Goal: Task Accomplishment & Management: Use online tool/utility

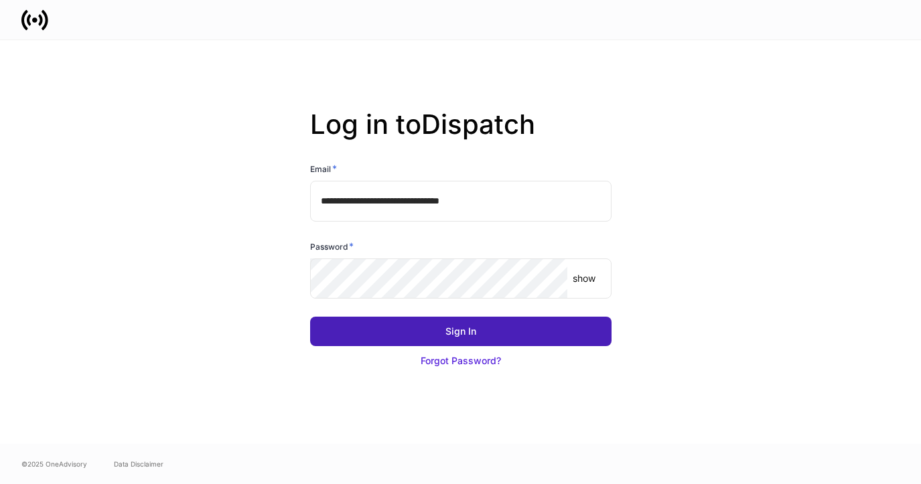
click at [489, 327] on button "Sign In" at bounding box center [460, 331] width 301 height 29
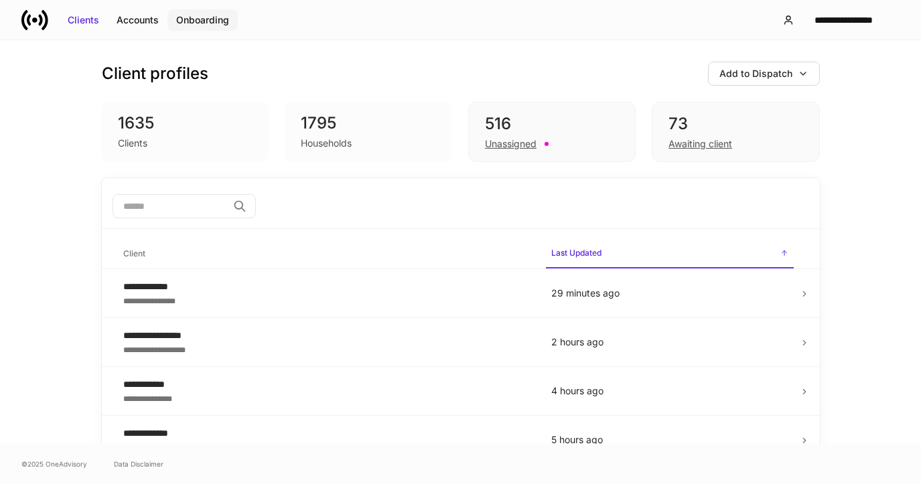
click at [199, 18] on div "Onboarding" at bounding box center [202, 19] width 53 height 13
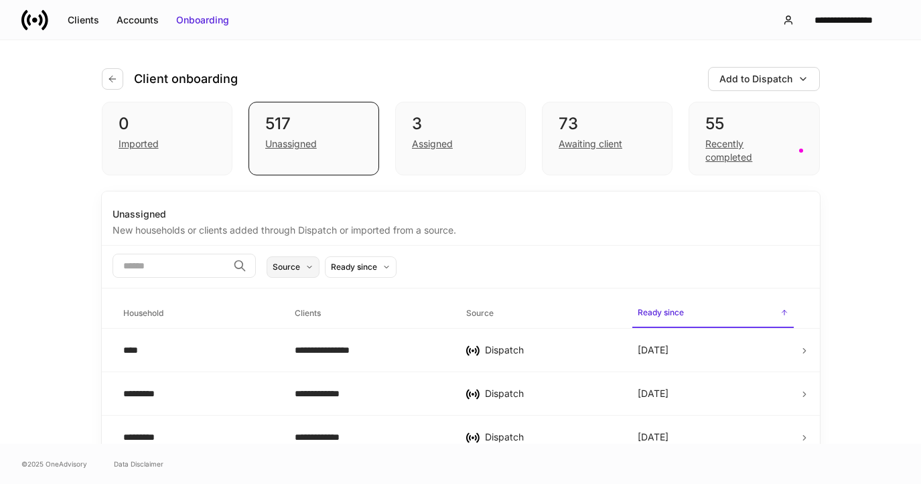
click at [319, 271] on button "Source" at bounding box center [293, 267] width 53 height 21
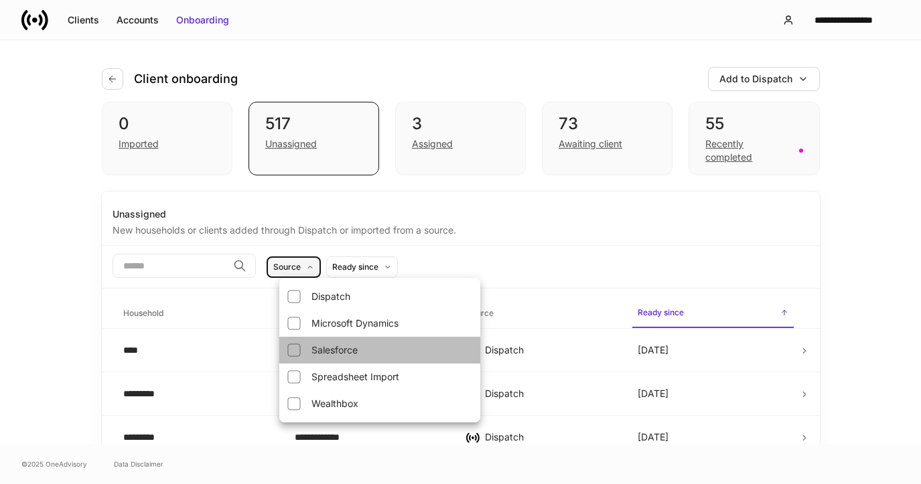
drag, startPoint x: 322, startPoint y: 350, endPoint x: 329, endPoint y: 346, distance: 7.5
click at [322, 350] on li "Salesforce" at bounding box center [379, 350] width 201 height 27
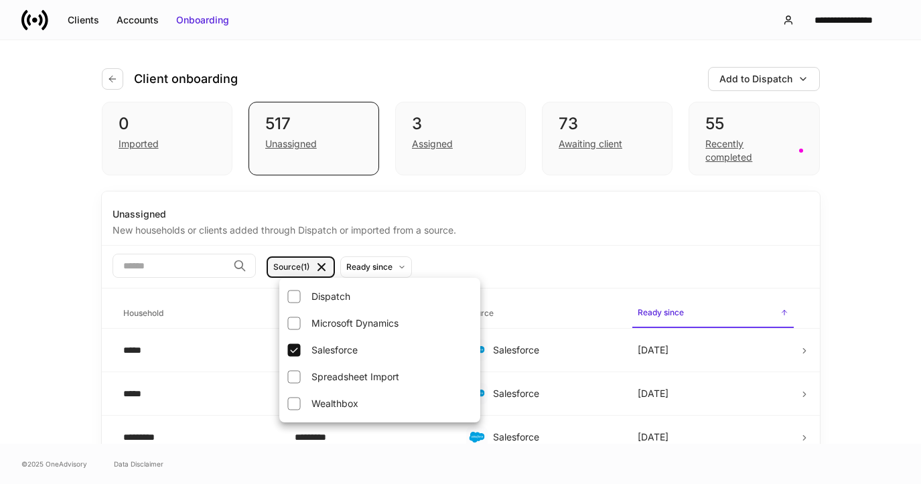
click at [498, 242] on div at bounding box center [460, 242] width 921 height 484
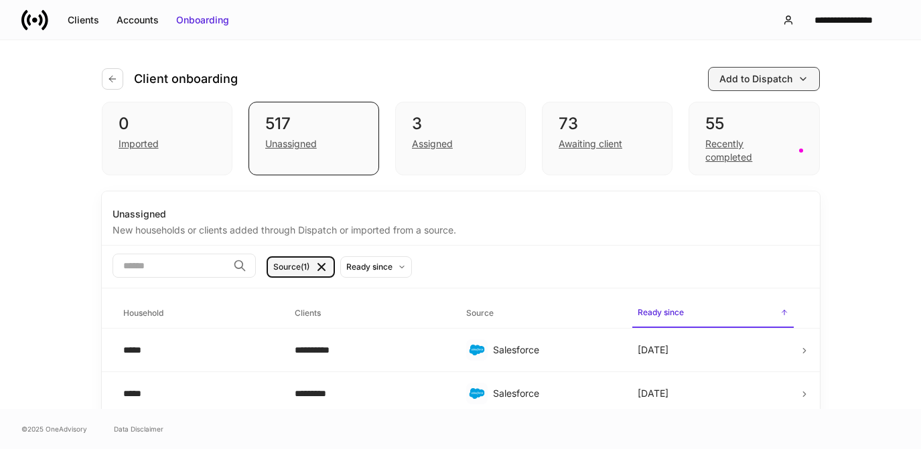
click at [800, 76] on icon "button" at bounding box center [803, 79] width 11 height 11
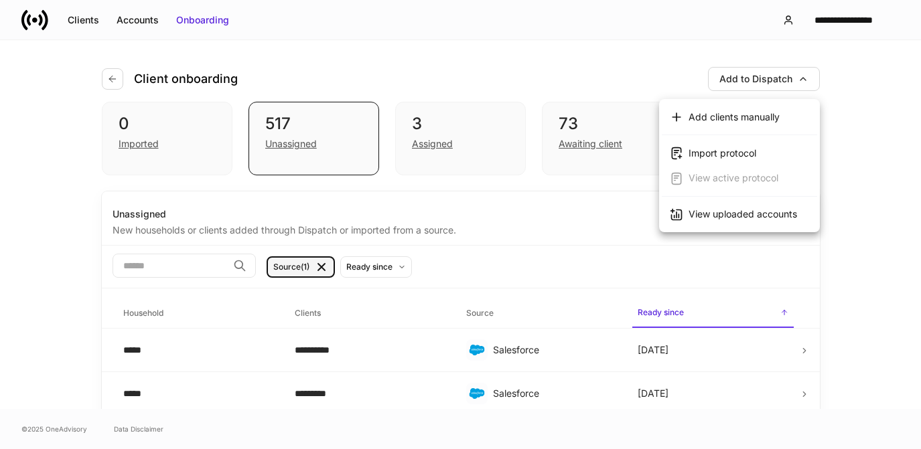
click at [697, 87] on div at bounding box center [460, 224] width 921 height 449
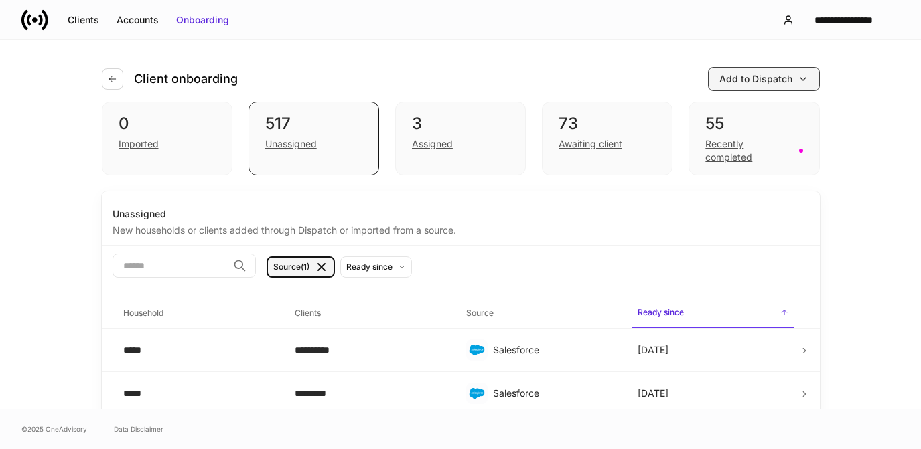
click at [801, 77] on icon "button" at bounding box center [803, 79] width 11 height 11
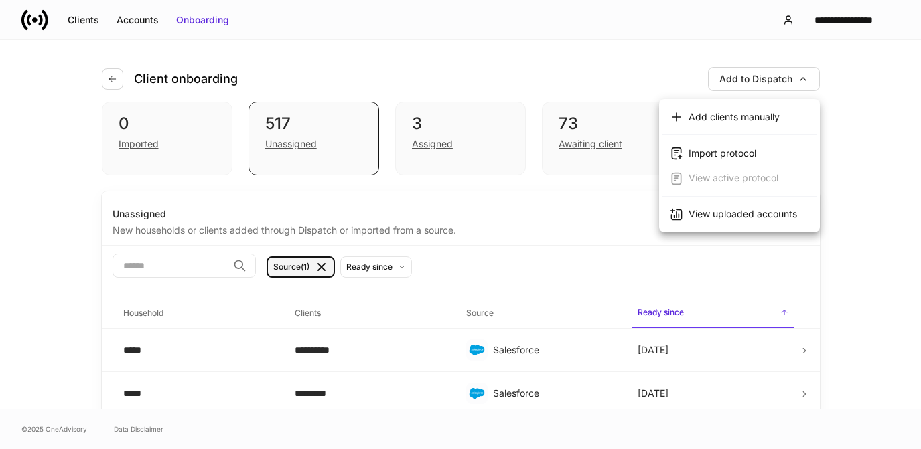
click at [677, 77] on div at bounding box center [460, 224] width 921 height 449
